Goal: Information Seeking & Learning: Compare options

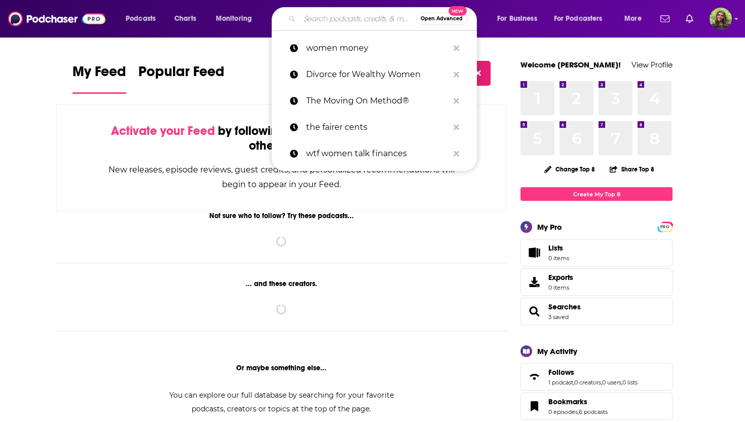
click at [340, 21] on input "Search podcasts, credits, & more..." at bounding box center [358, 19] width 117 height 16
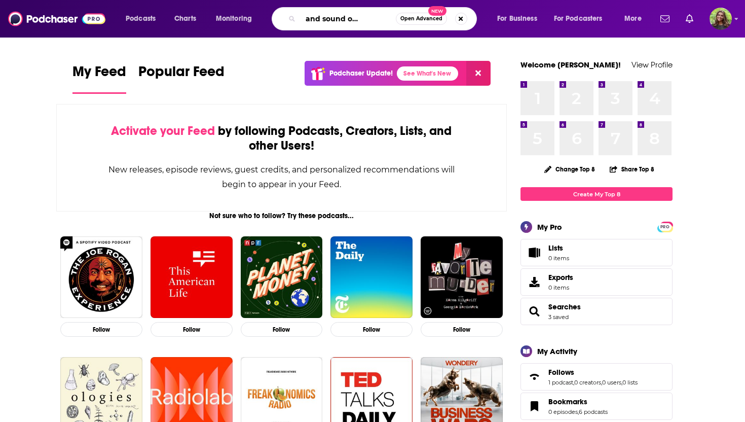
scroll to position [0, 35]
type input "the look and sound of leadership"
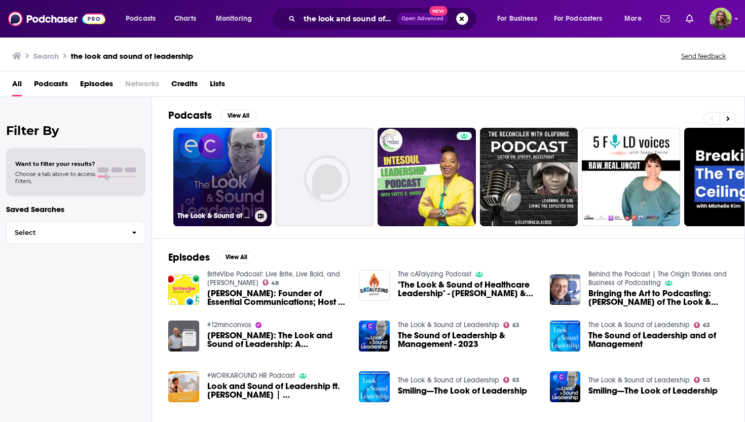
click at [222, 188] on link "63 The Look & Sound of Leadership" at bounding box center [222, 177] width 98 height 98
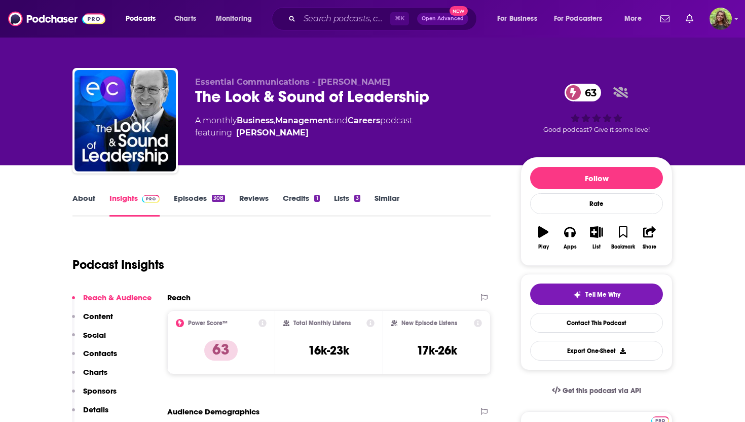
click at [87, 196] on link "About" at bounding box center [84, 204] width 23 height 23
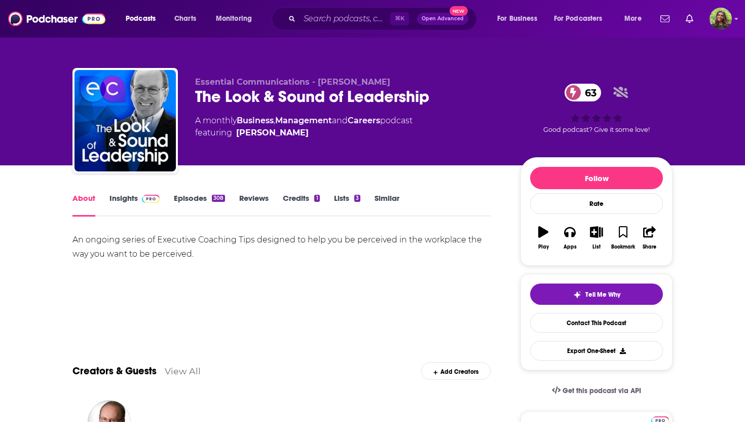
click at [189, 205] on link "Episodes 308" at bounding box center [199, 204] width 51 height 23
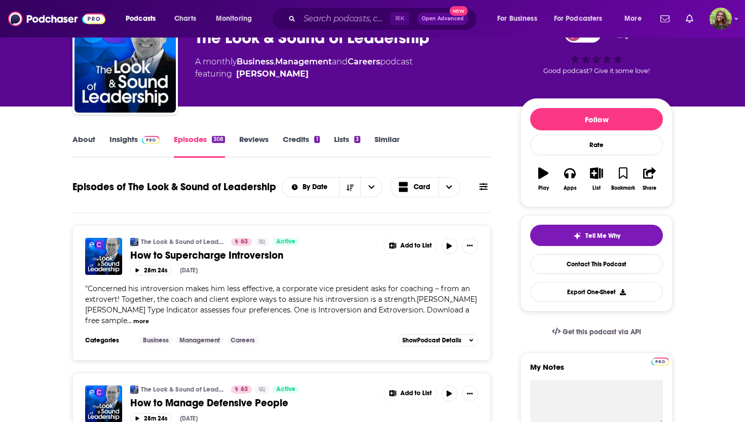
scroll to position [22, 0]
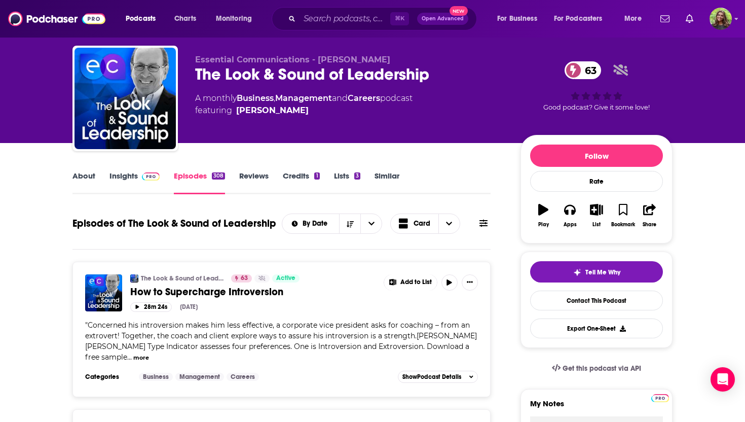
click at [399, 173] on link "Similar" at bounding box center [387, 182] width 25 height 23
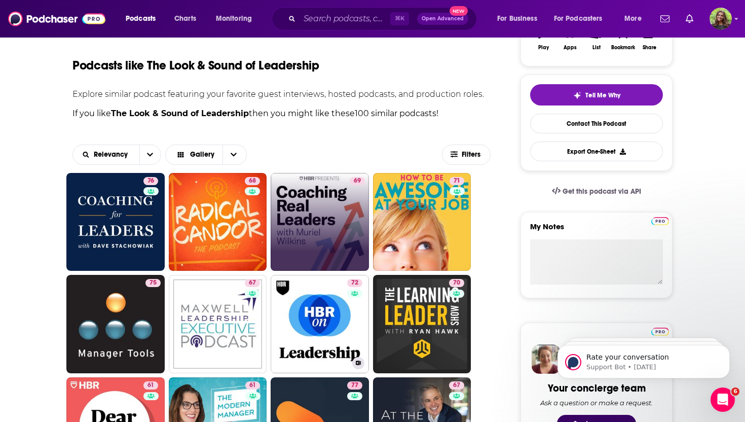
scroll to position [250, 0]
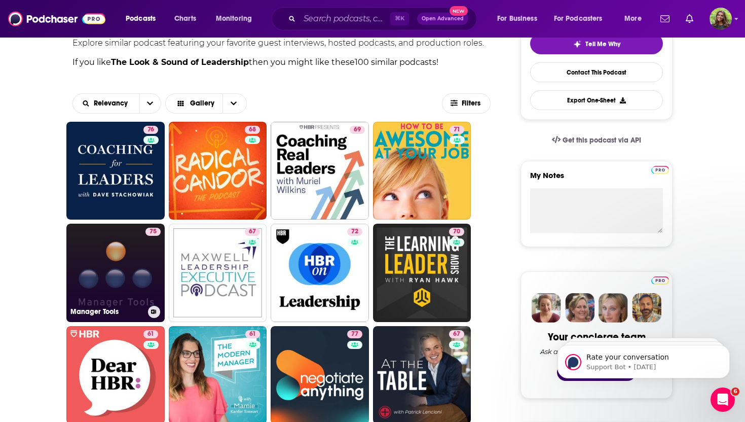
click at [120, 264] on link "75 Manager Tools" at bounding box center [115, 273] width 98 height 98
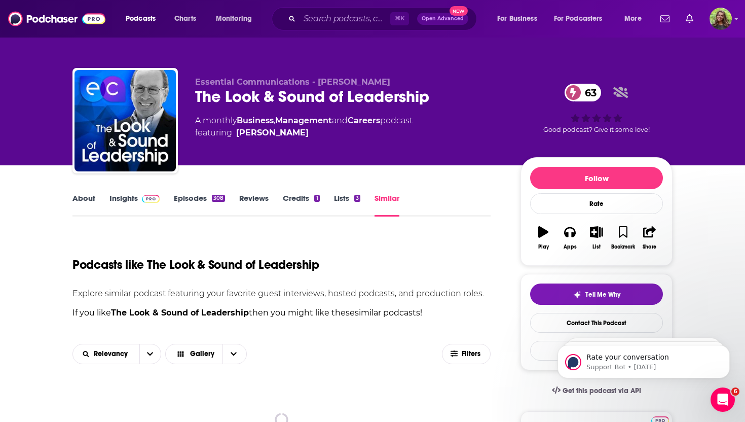
scroll to position [274, 0]
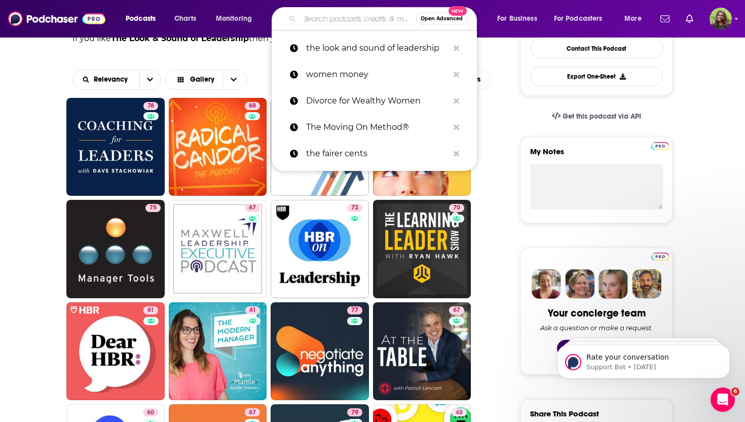
click at [343, 15] on input "Search podcasts, credits, & more..." at bounding box center [358, 19] width 117 height 16
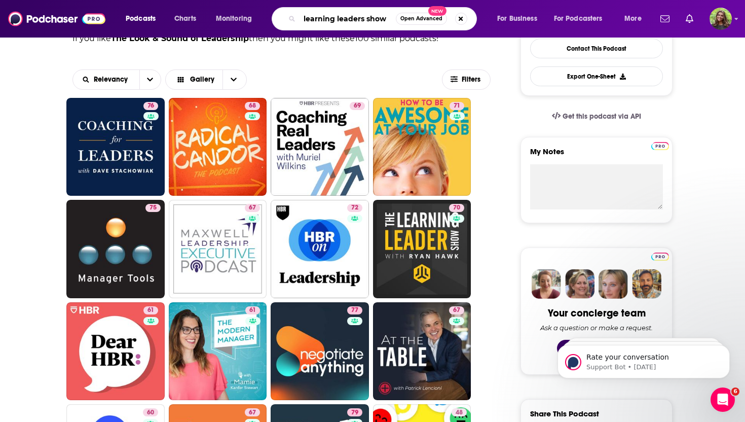
type input "learning leaders show"
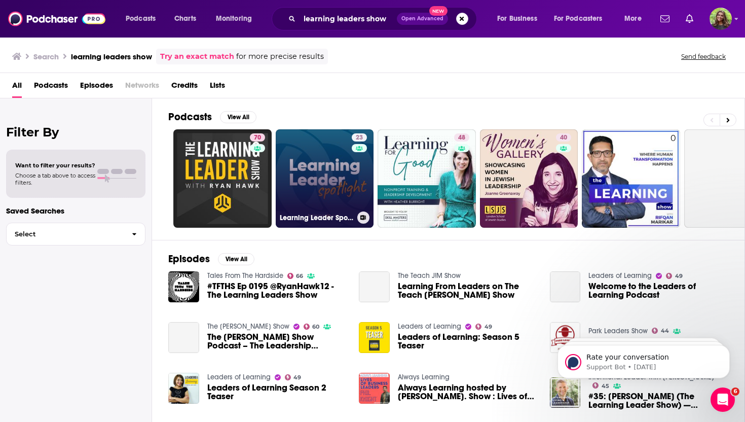
click at [301, 161] on link "23 Learning Leader Spotlight: Interviews with corporate L&D leaders" at bounding box center [325, 178] width 98 height 98
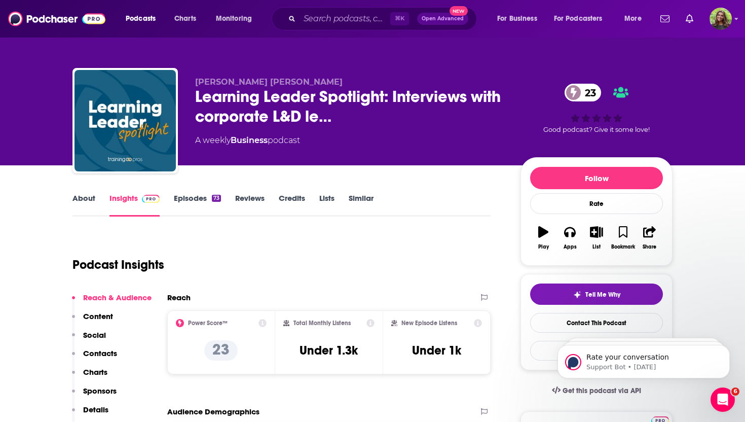
click at [86, 196] on link "About" at bounding box center [84, 204] width 23 height 23
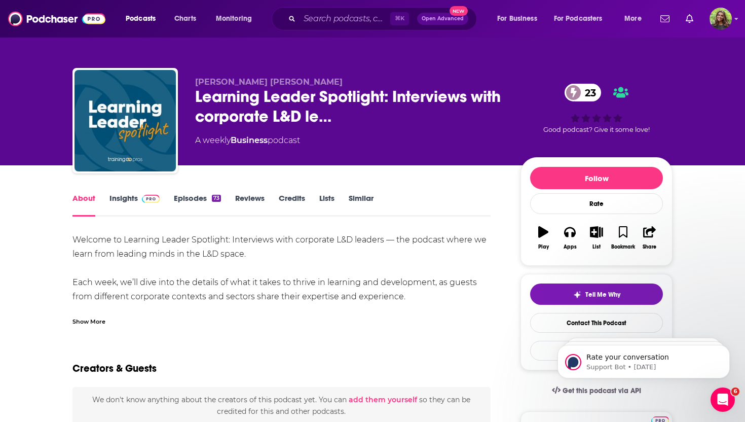
click at [359, 197] on link "Similar" at bounding box center [361, 204] width 25 height 23
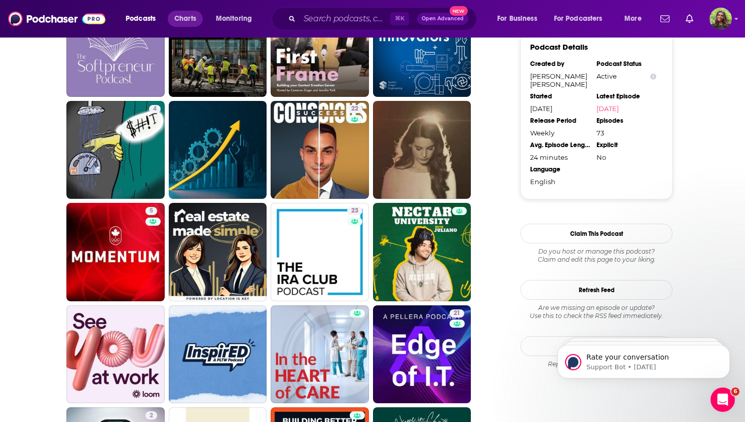
scroll to position [943, 0]
